Goal: Register for event/course

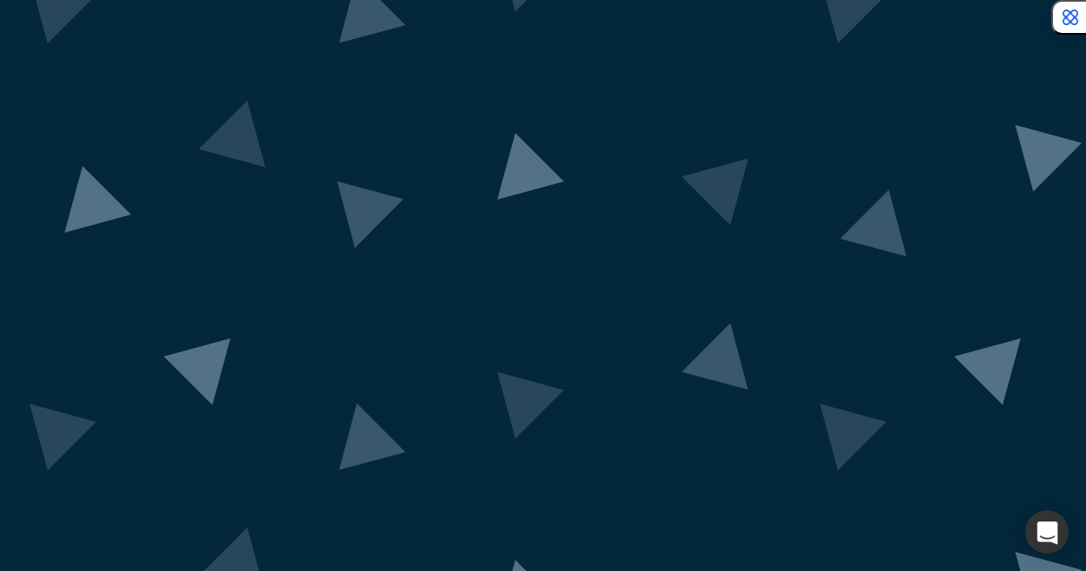
scroll to position [155, 0]
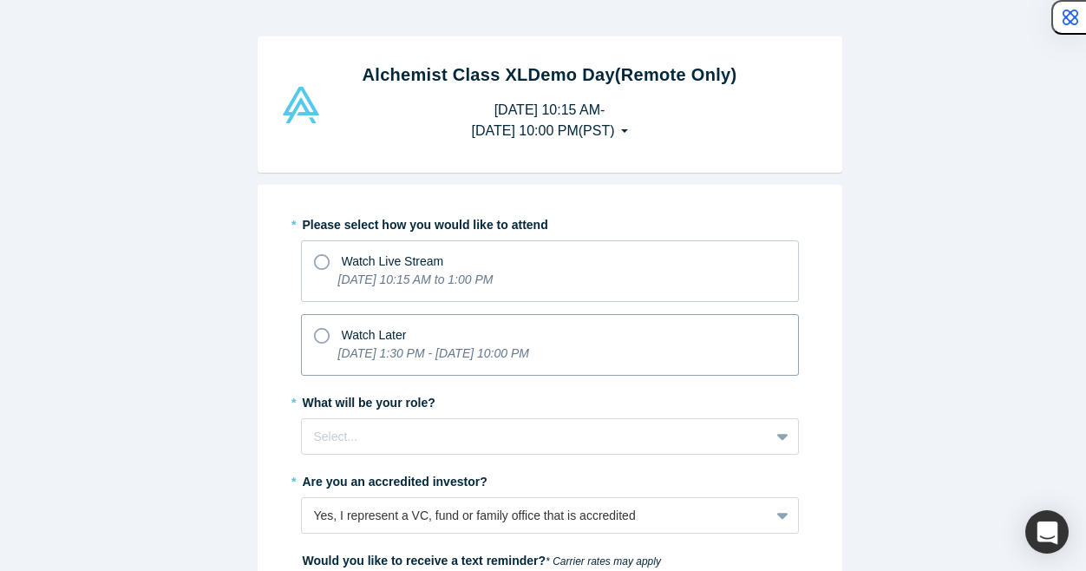
click at [375, 328] on span "Watch Later" at bounding box center [374, 335] width 65 height 14
click at [0, 0] on input "Watch Later [DATE] 1:30 PM - [DATE] 10:00 PM" at bounding box center [0, 0] width 0 height 0
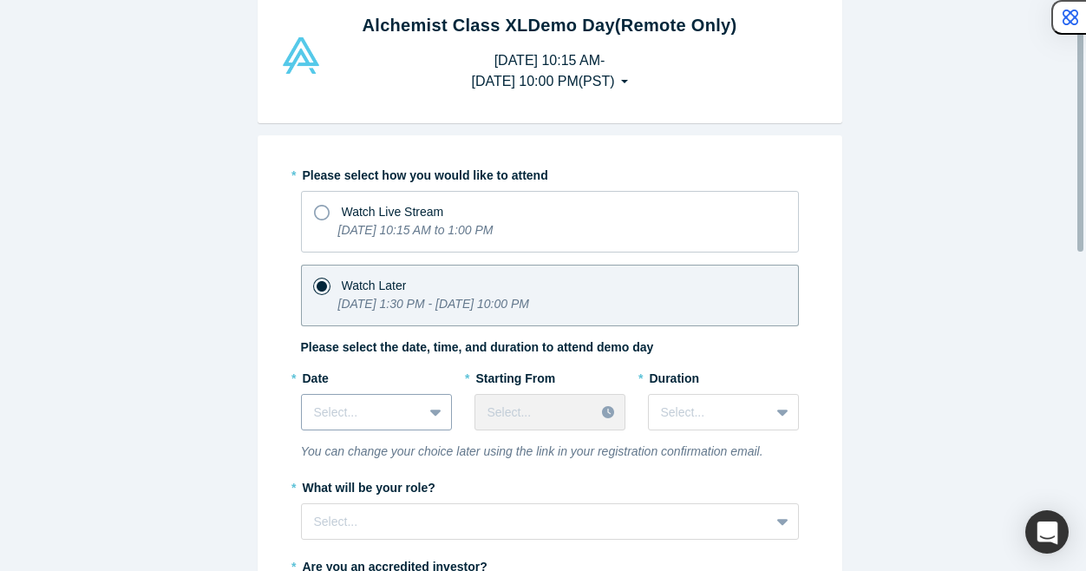
click at [383, 412] on div "Select..." at bounding box center [376, 412] width 151 height 36
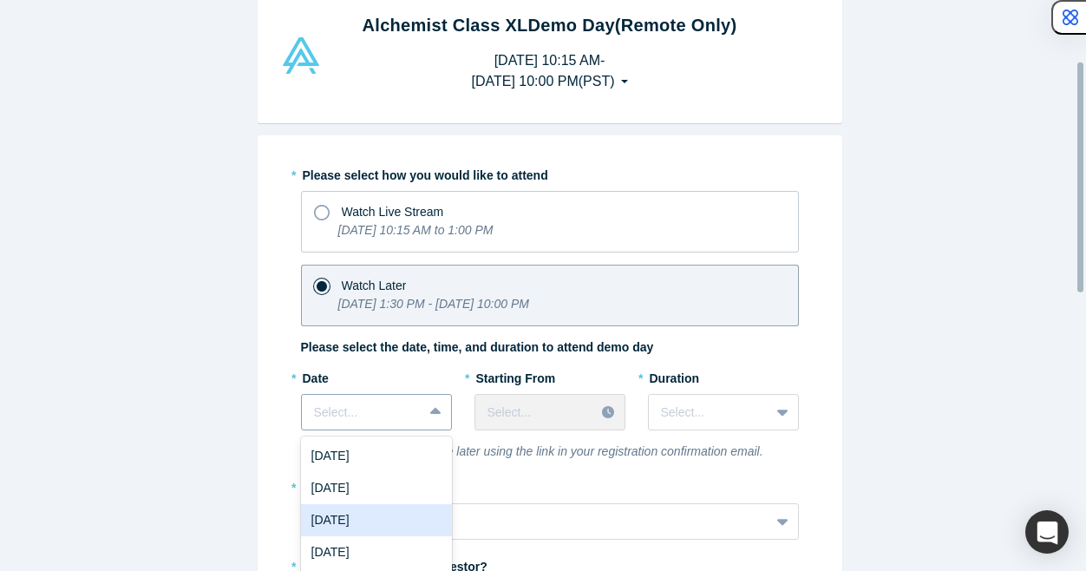
scroll to position [151, 0]
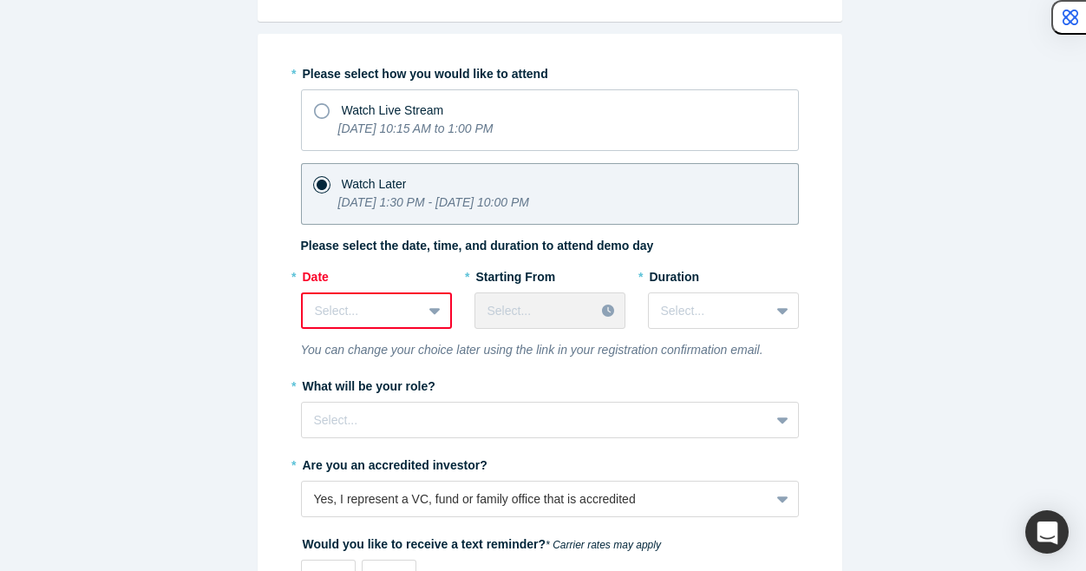
click at [429, 311] on icon at bounding box center [434, 310] width 11 height 17
click at [377, 303] on div at bounding box center [362, 311] width 95 height 22
click at [390, 325] on div "Select..." at bounding box center [376, 310] width 151 height 36
click at [344, 297] on div "Select..." at bounding box center [362, 311] width 119 height 29
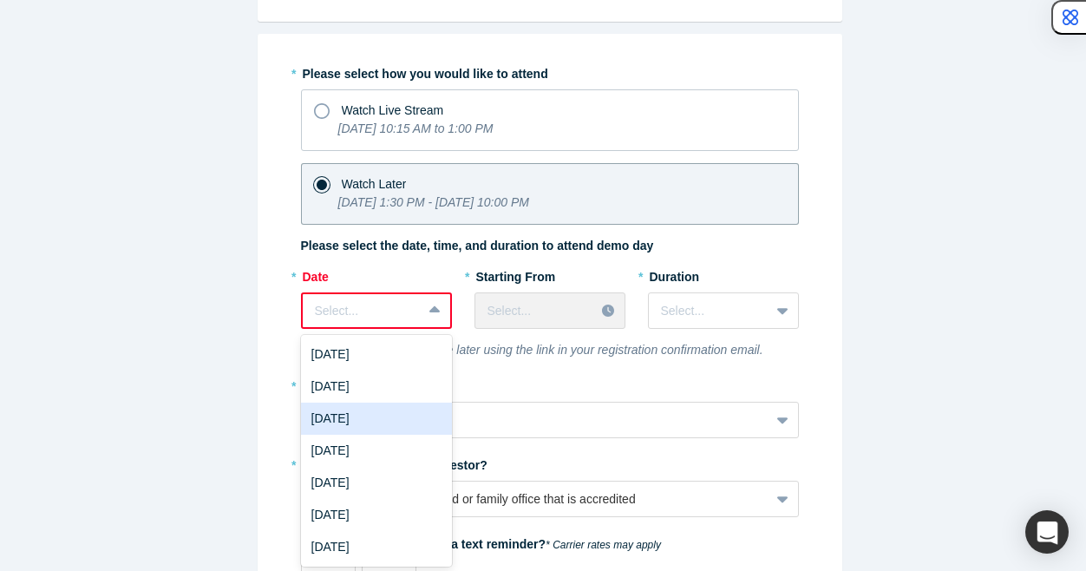
click at [340, 409] on div "[DATE]" at bounding box center [376, 419] width 151 height 32
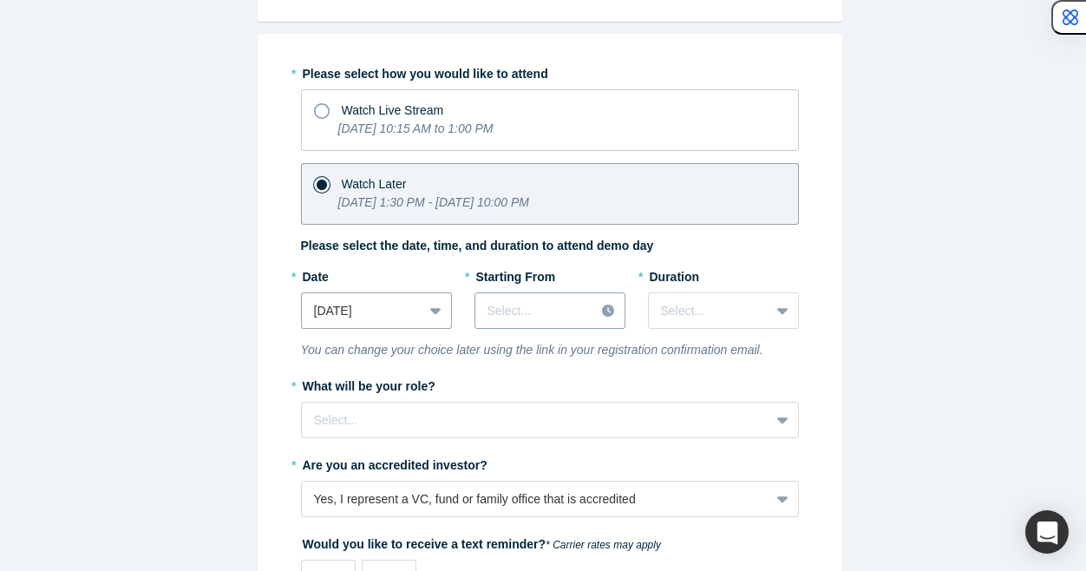
click at [510, 301] on div "* Starting From Select..." at bounding box center [550, 301] width 151 height 79
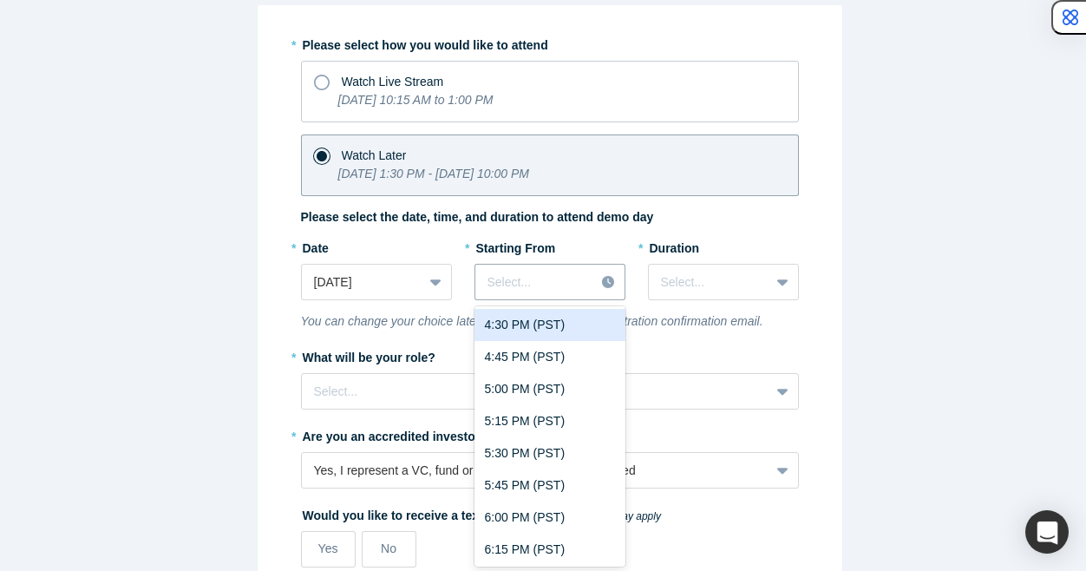
scroll to position [2093, 0]
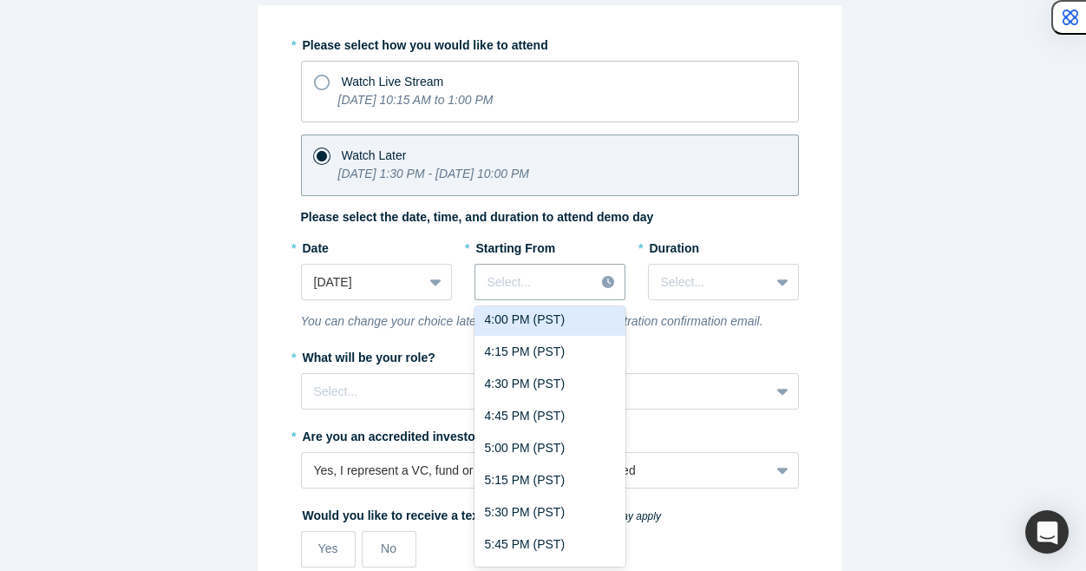
click at [518, 328] on div "4:00 PM (PST)" at bounding box center [550, 320] width 151 height 32
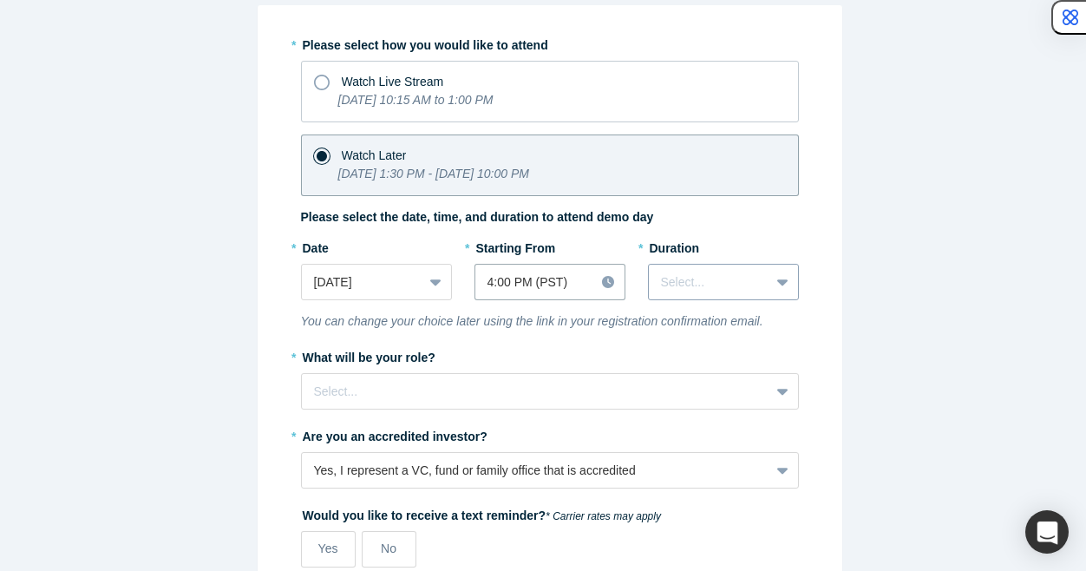
click at [679, 272] on div at bounding box center [709, 283] width 96 height 22
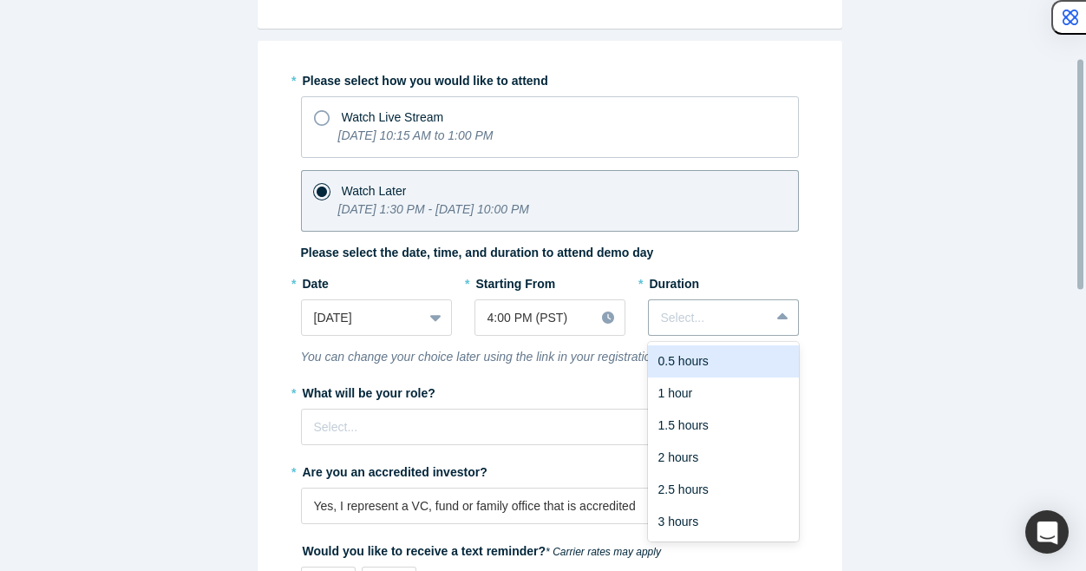
scroll to position [145, 0]
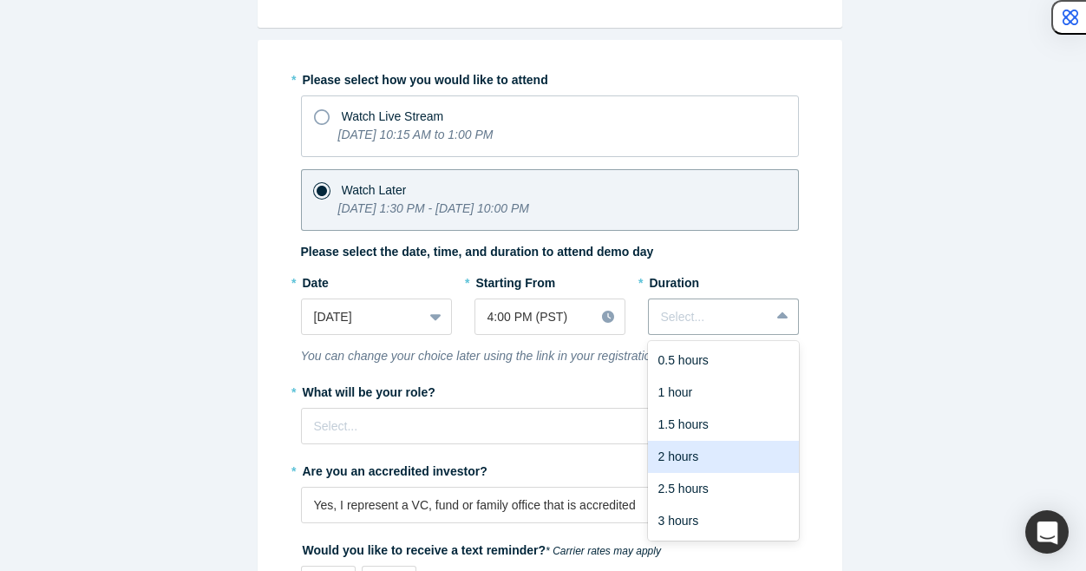
click at [666, 450] on div "2 hours" at bounding box center [723, 457] width 151 height 32
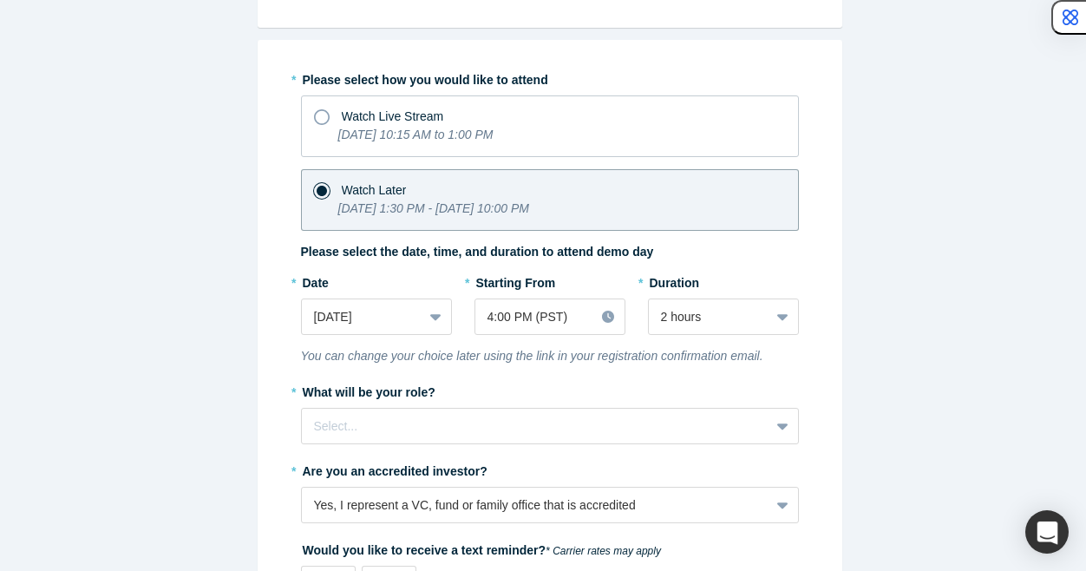
click at [446, 443] on div "* Please select how you would like to attend Watch Live Stream [DATE] 10:15 AM …" at bounding box center [550, 339] width 498 height 549
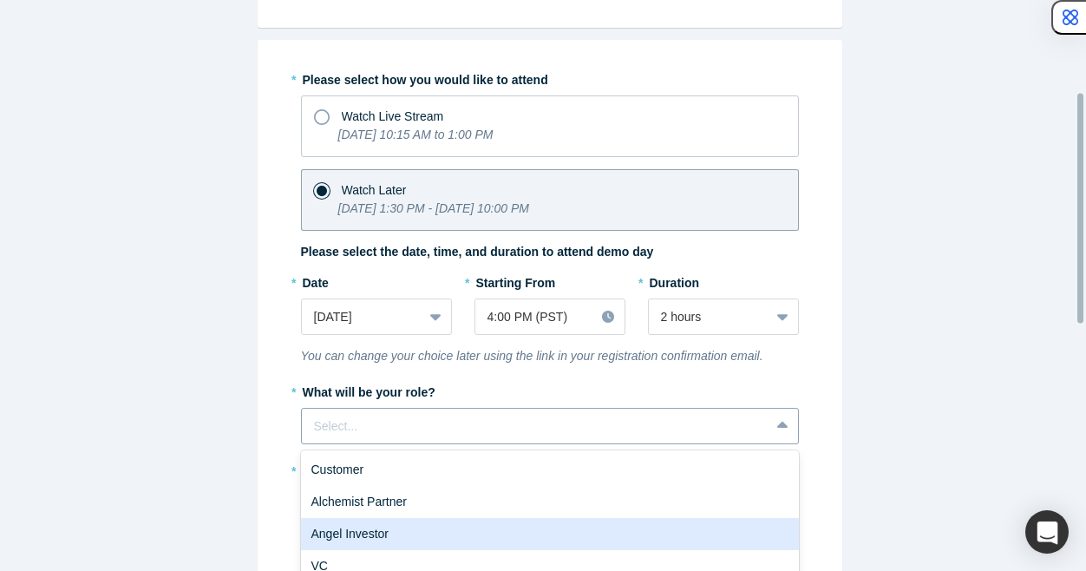
scroll to position [228, 0]
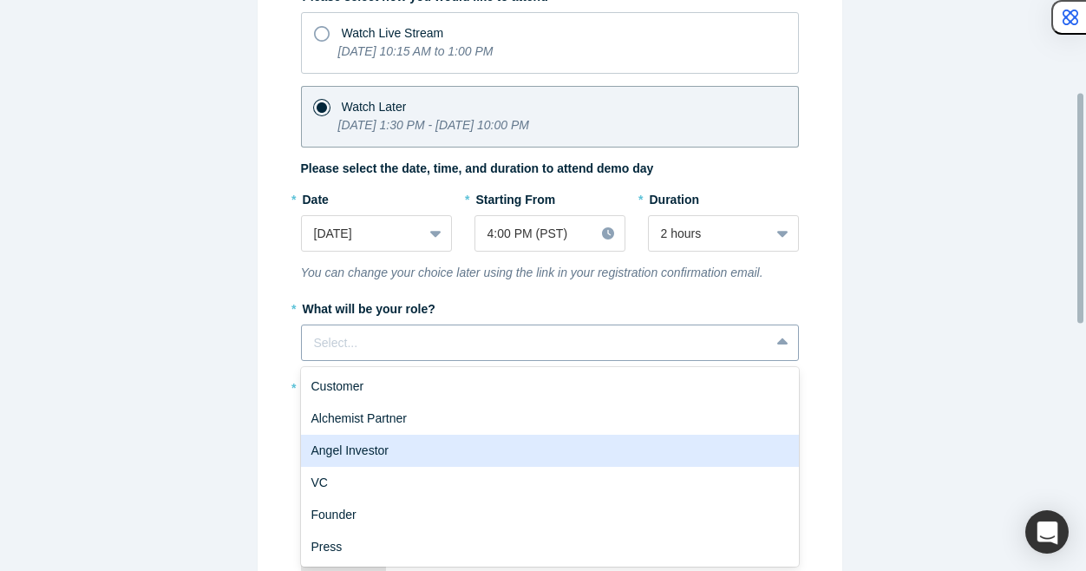
click at [446, 361] on div "6 results available. Use Up and Down to choose options, press Enter to select t…" at bounding box center [550, 342] width 498 height 36
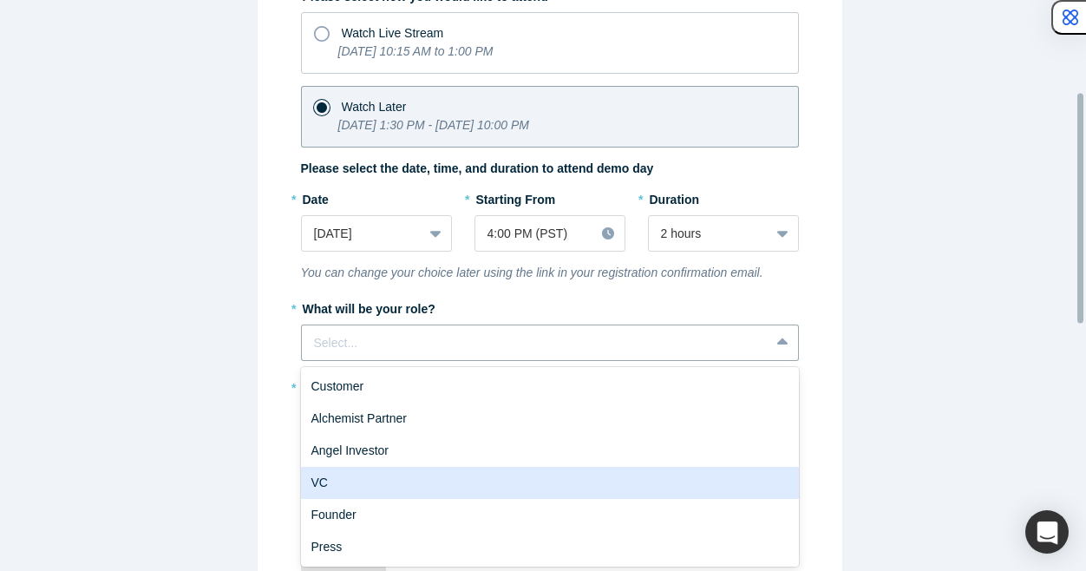
click at [409, 479] on div "VC" at bounding box center [550, 483] width 498 height 32
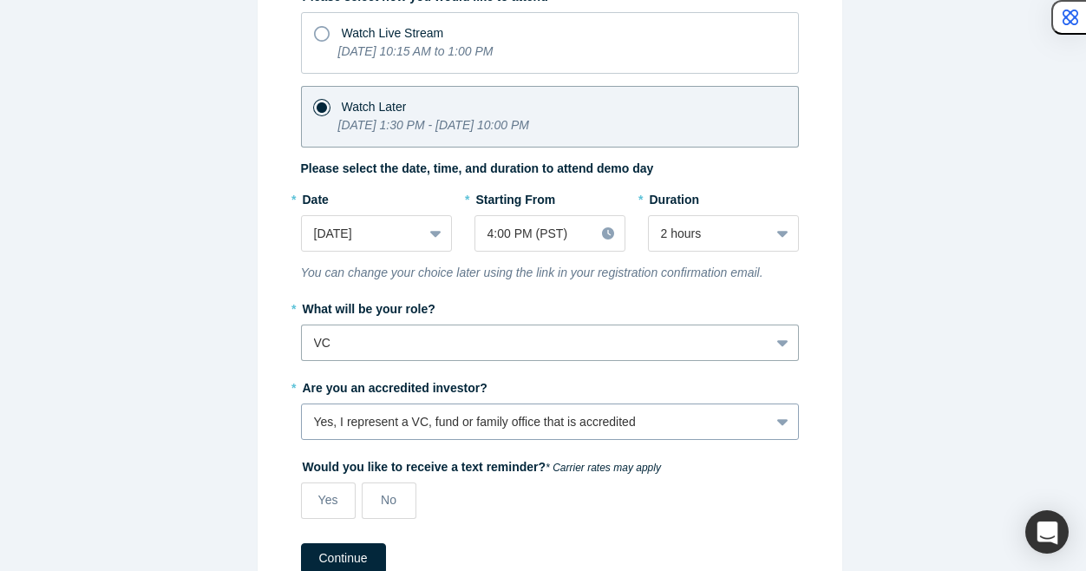
click at [383, 412] on div "Yes, I represent a VC, fund or family office that is accredited" at bounding box center [550, 421] width 498 height 36
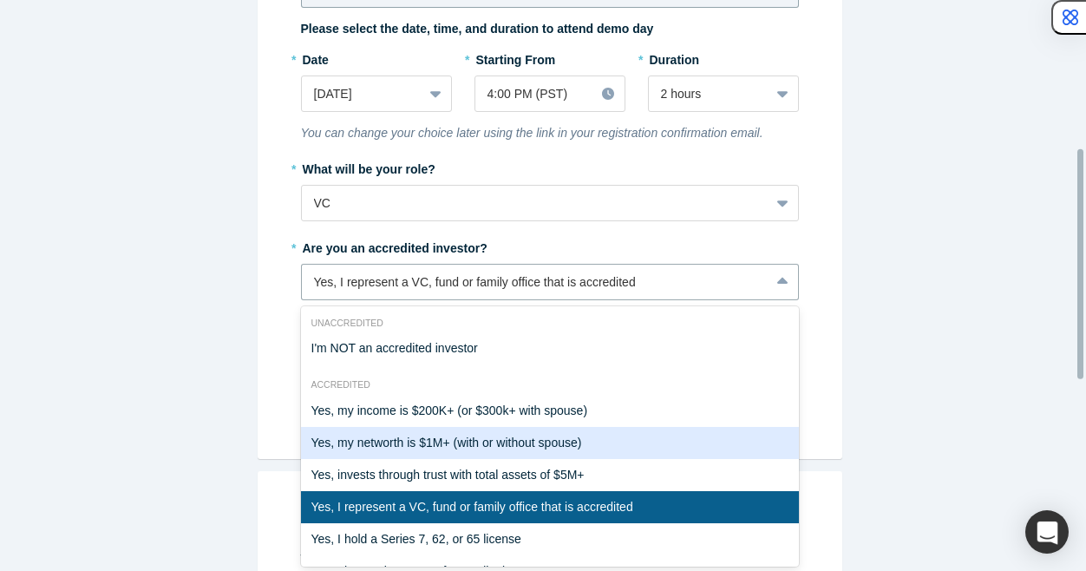
click at [245, 443] on div "Alchemist Class XL Demo Day (Remote Only) [DATE] 10:15 AM - [DATE] 10:00 PM ( P…" at bounding box center [549, 292] width 1099 height 584
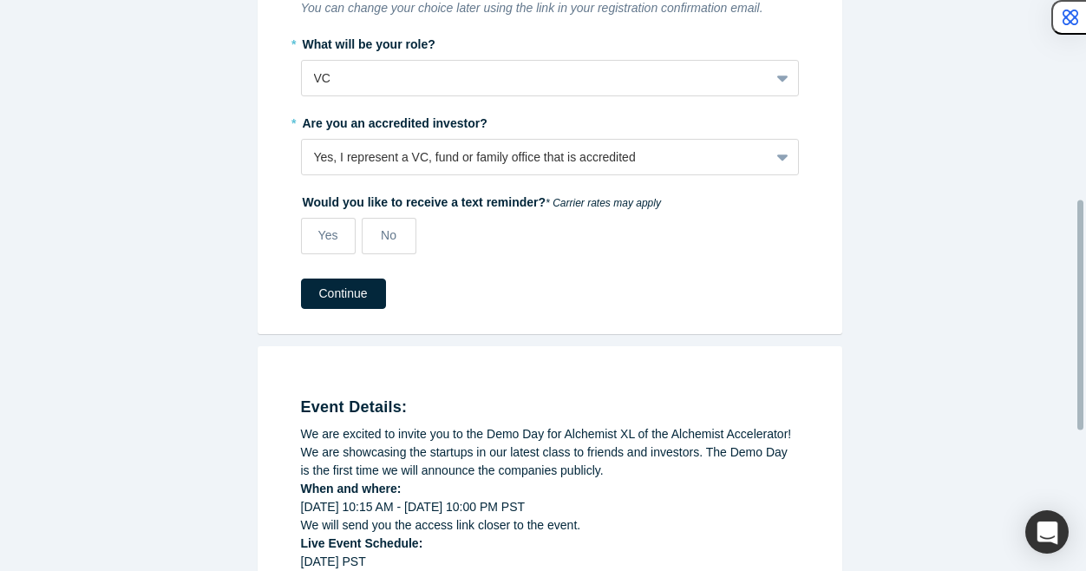
scroll to position [495, 0]
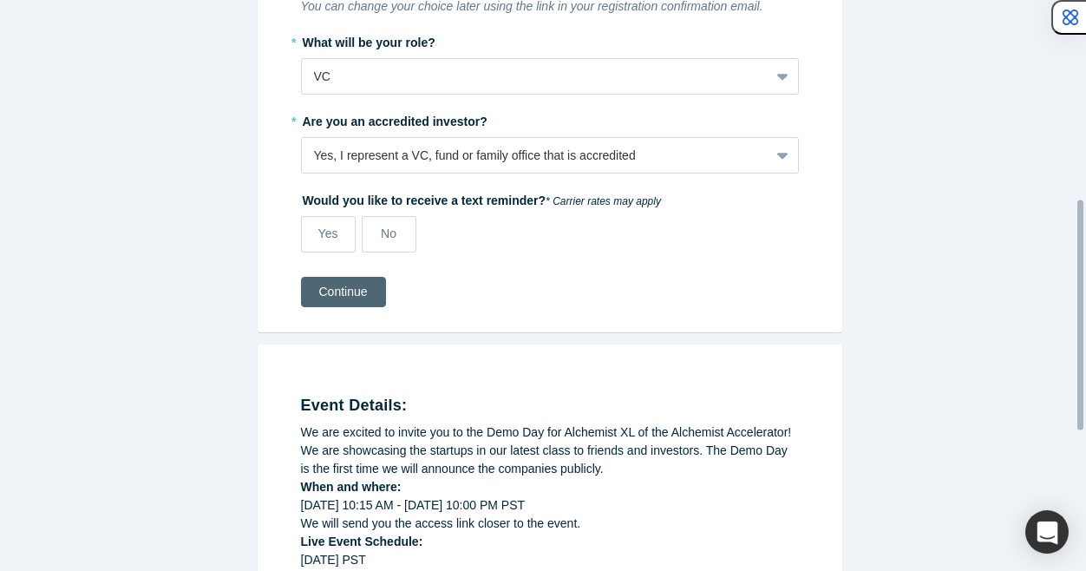
click at [352, 291] on button "Continue" at bounding box center [343, 292] width 85 height 30
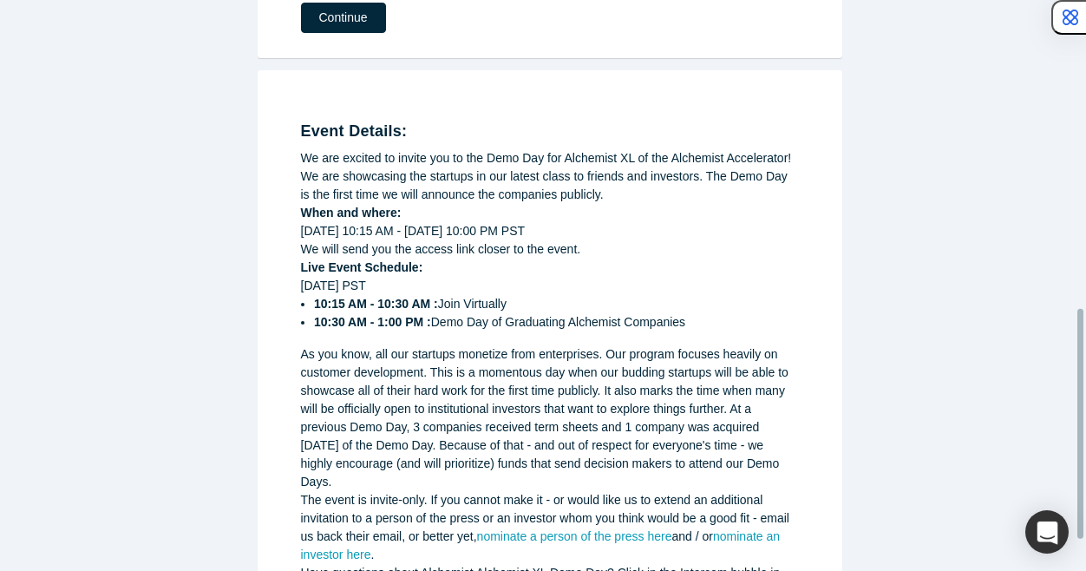
scroll to position [770, 0]
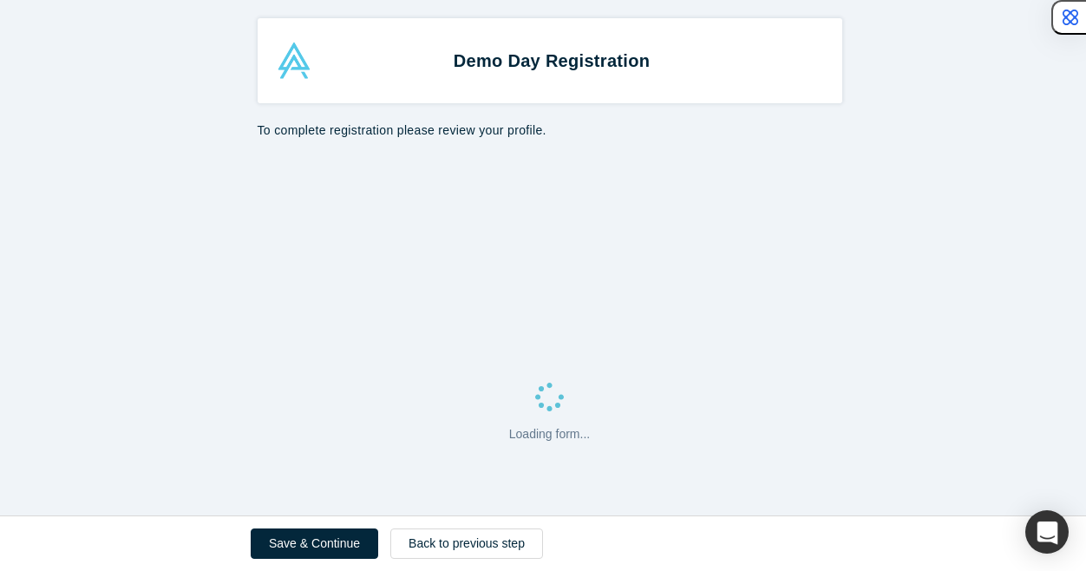
select select "US"
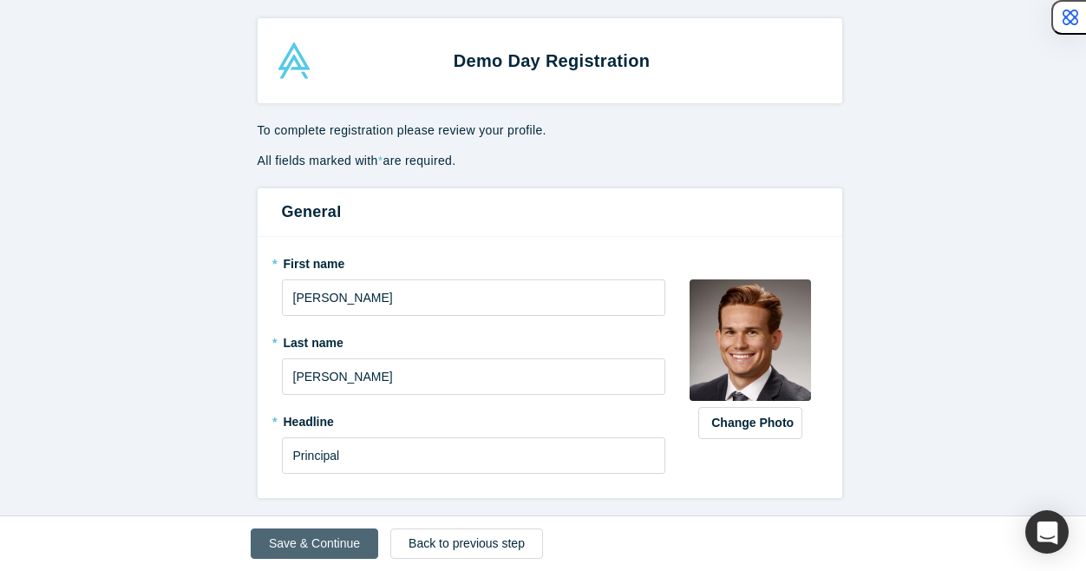
click at [330, 547] on button "Save & Continue" at bounding box center [315, 543] width 128 height 30
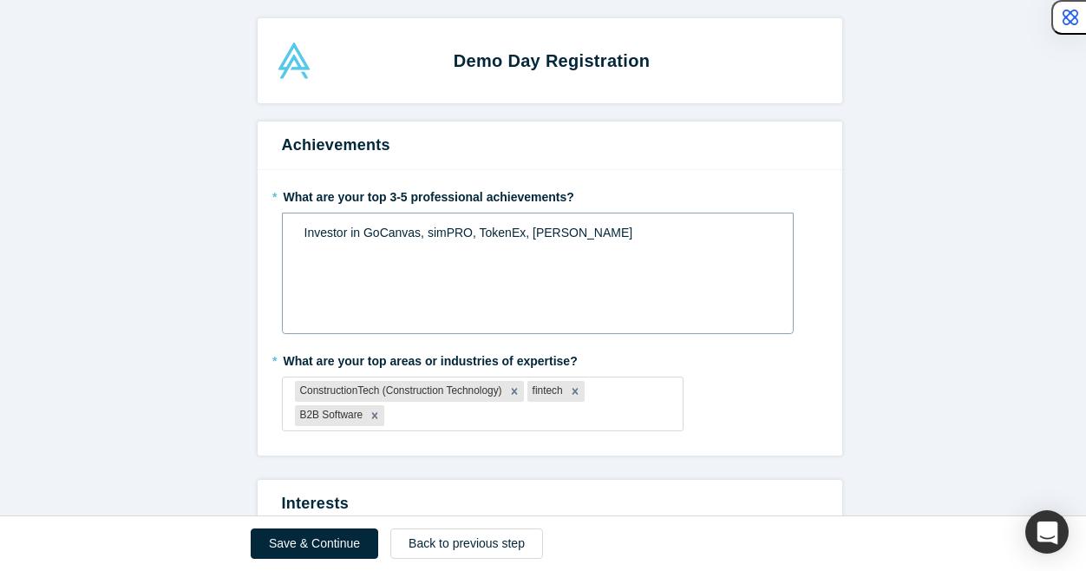
click at [460, 237] on span "Investor in GoCanvas, simPRO, TokenEx, [PERSON_NAME]" at bounding box center [469, 233] width 329 height 14
click at [462, 234] on span "Investor in [GEOGRAPHIC_DATA], simPRO, Ixopay" at bounding box center [445, 233] width 280 height 14
click at [462, 228] on span "Investor in [GEOGRAPHIC_DATA], simPRO, Ixopay" at bounding box center [445, 233] width 280 height 14
click at [575, 229] on div "Investor in GoCanvas, simPRO, Infracost, Ixopay" at bounding box center [539, 233] width 468 height 18
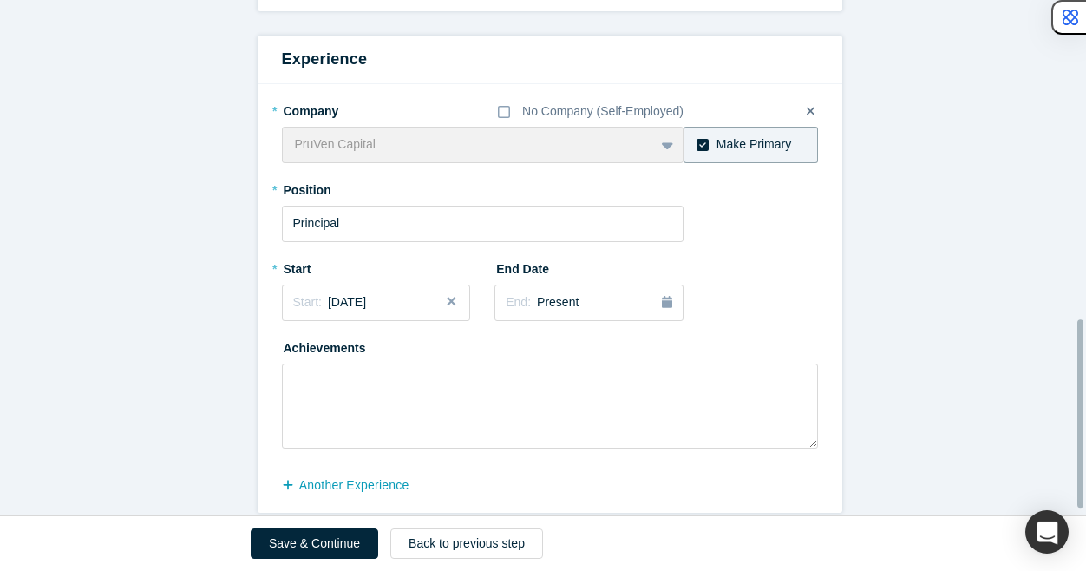
scroll to position [894, 0]
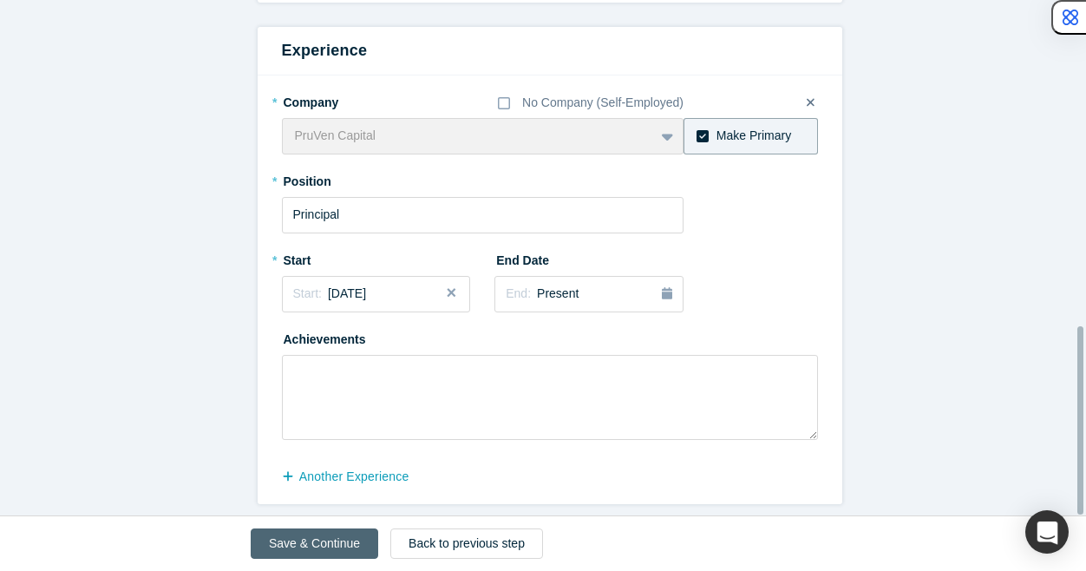
click at [291, 549] on button "Save & Continue" at bounding box center [315, 543] width 128 height 30
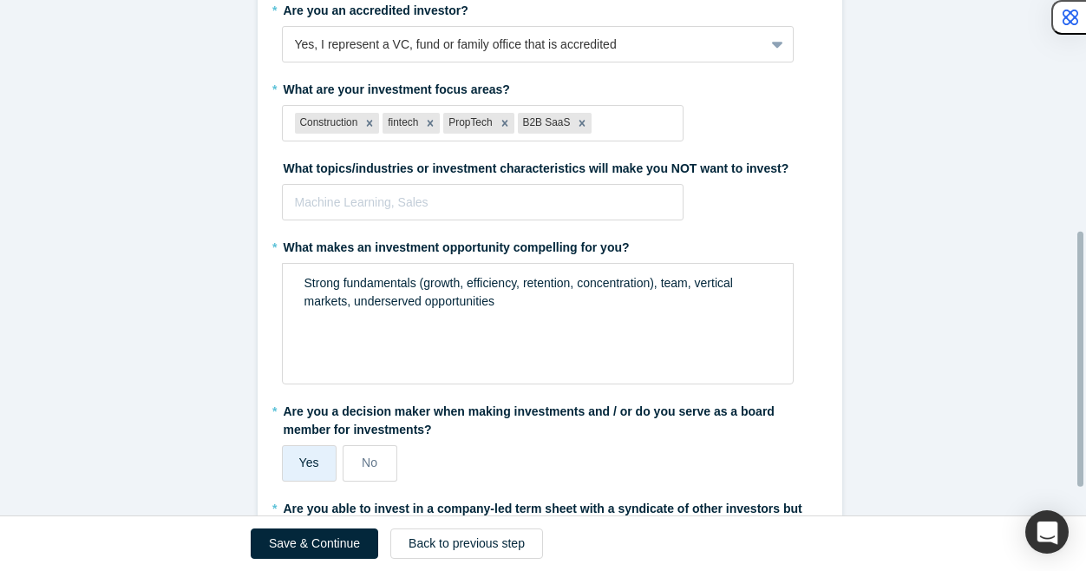
scroll to position [468, 0]
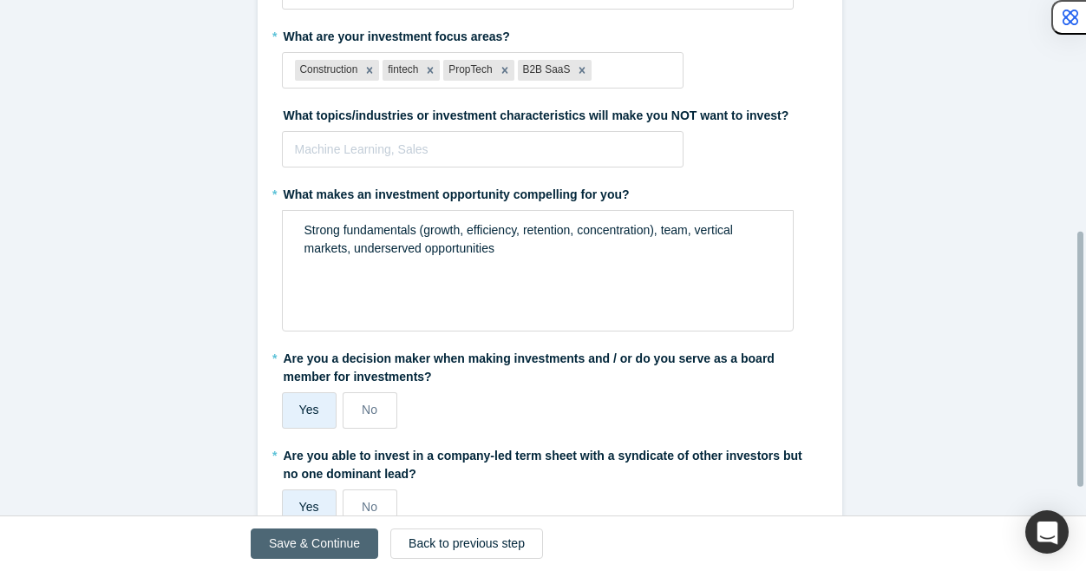
click at [309, 554] on button "Save & Continue" at bounding box center [315, 543] width 128 height 30
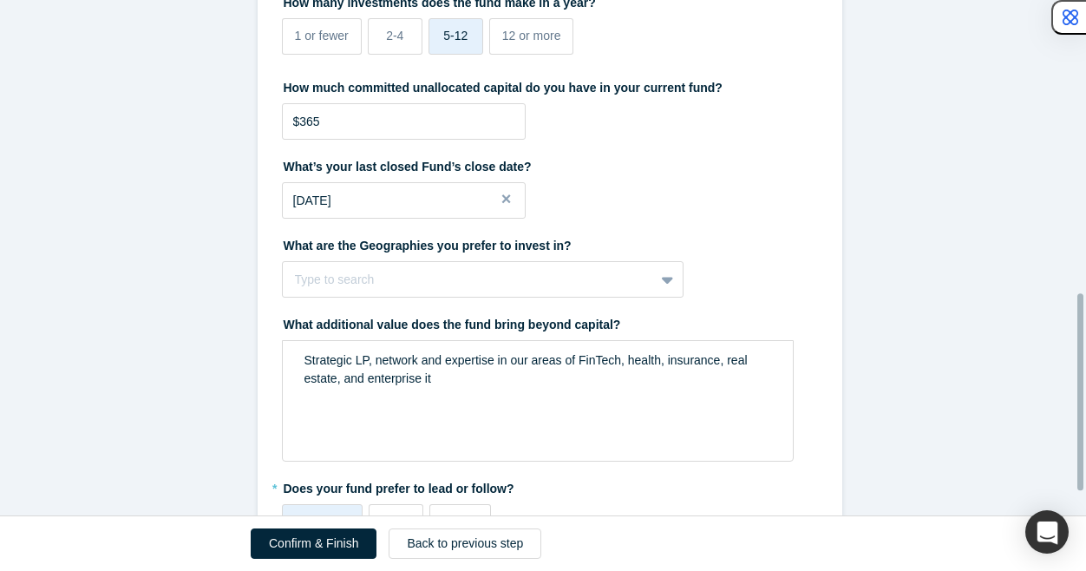
scroll to position [832, 0]
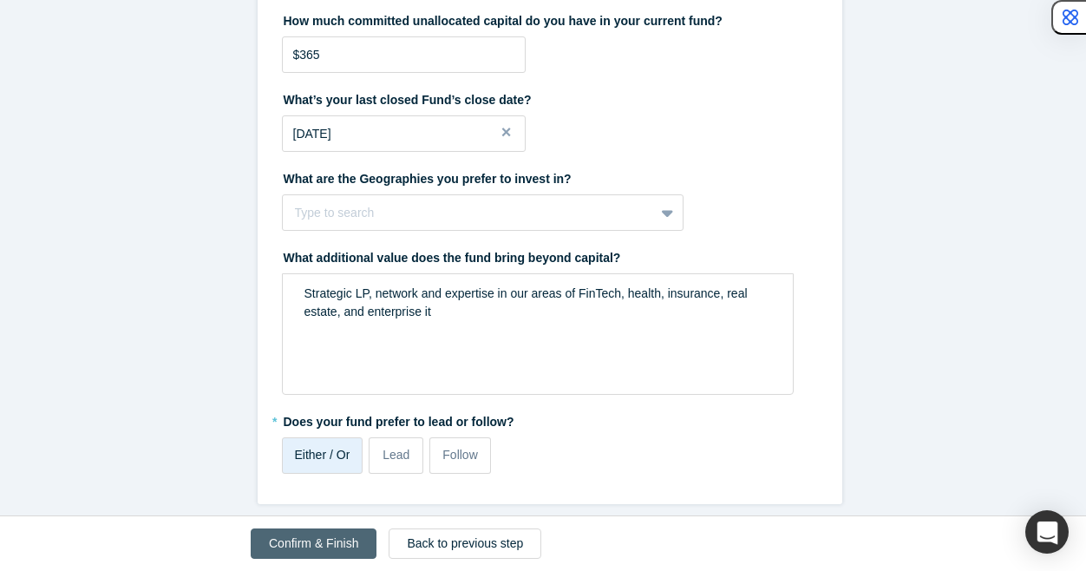
click at [311, 535] on button "Confirm & Finish" at bounding box center [314, 543] width 126 height 30
